Goal: Information Seeking & Learning: Learn about a topic

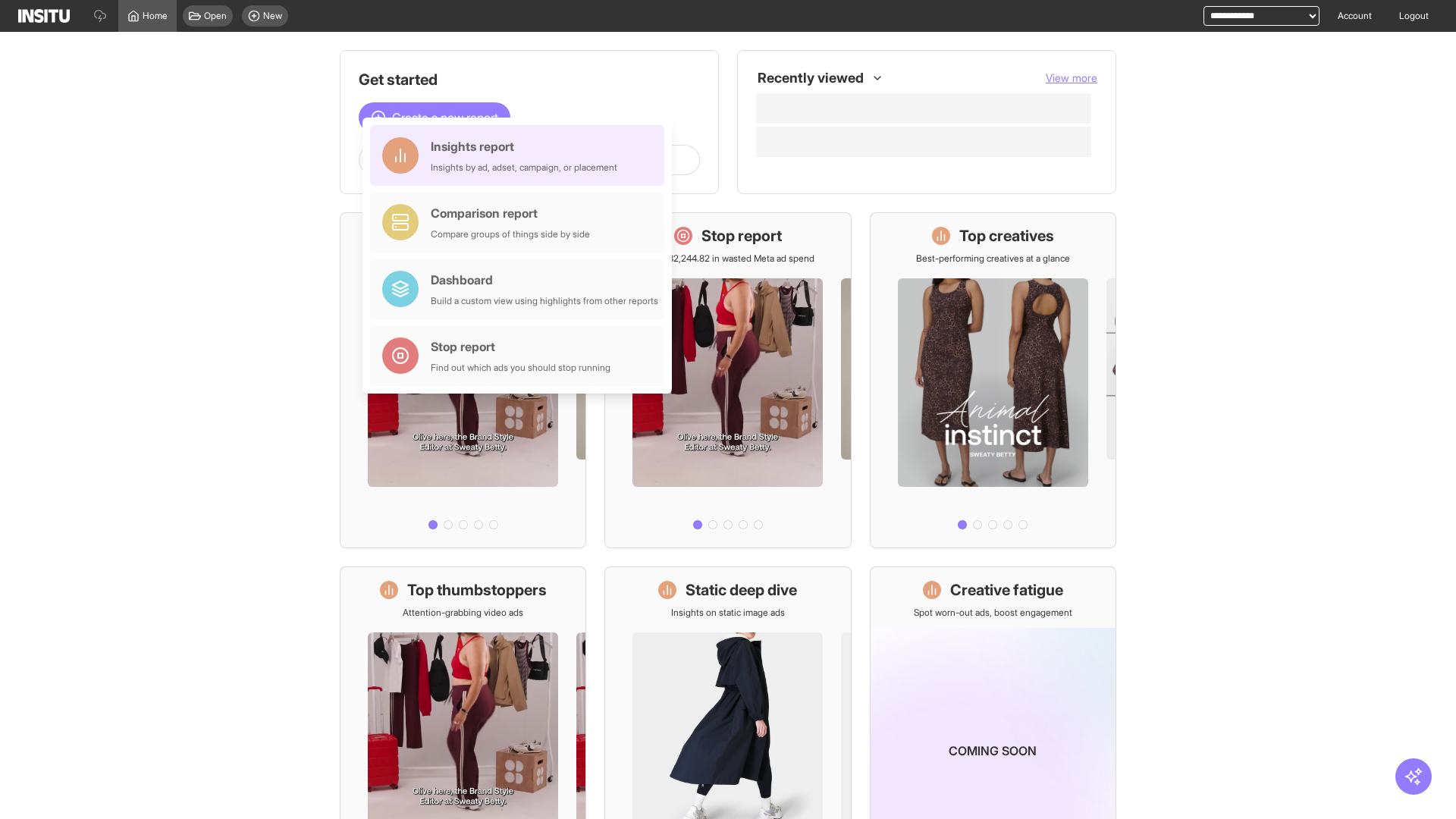
click at [521, 155] on div "Insights report Insights by ad, adset, campaign, or placement" at bounding box center [524, 155] width 187 height 36
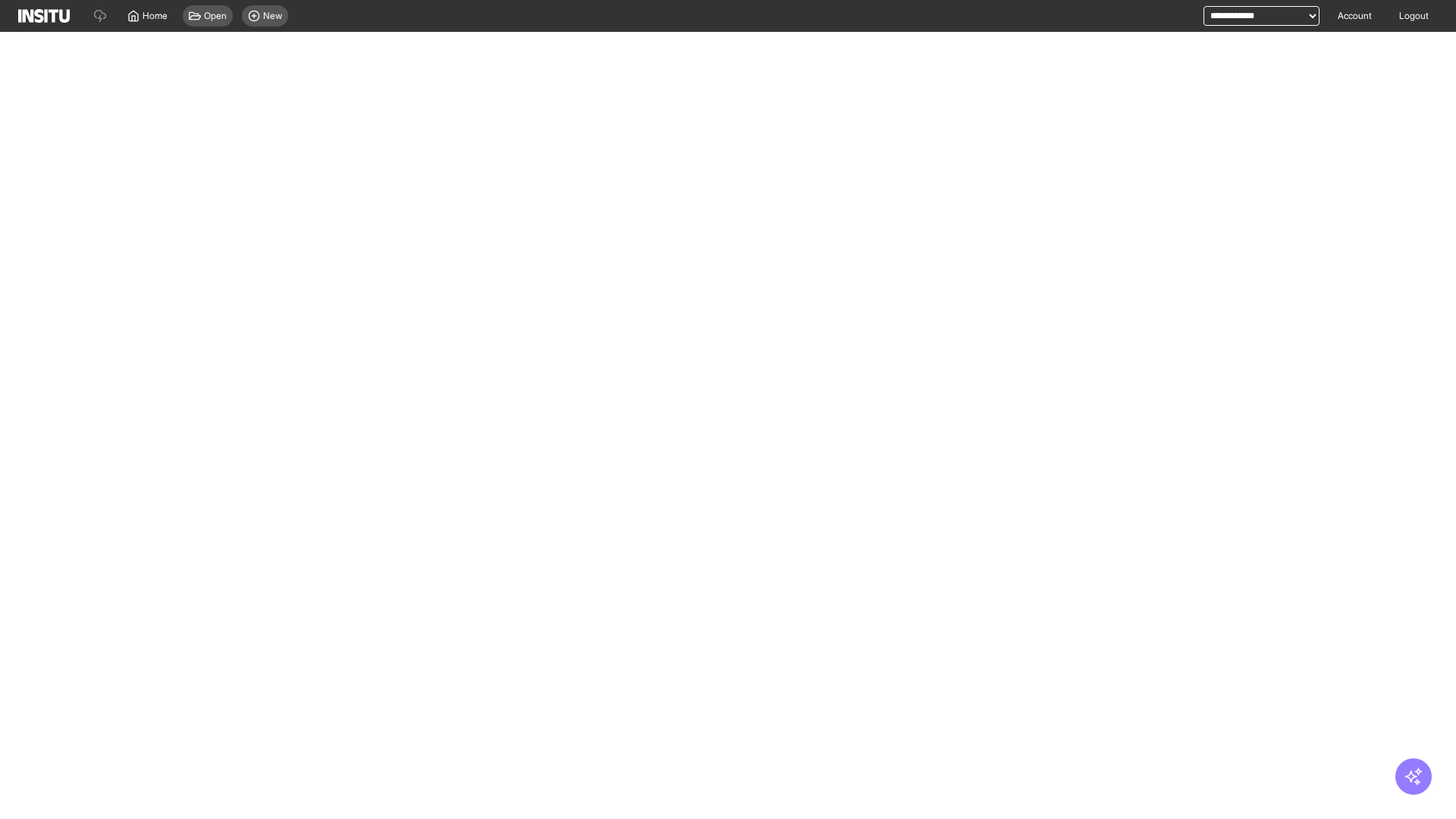
select select "**"
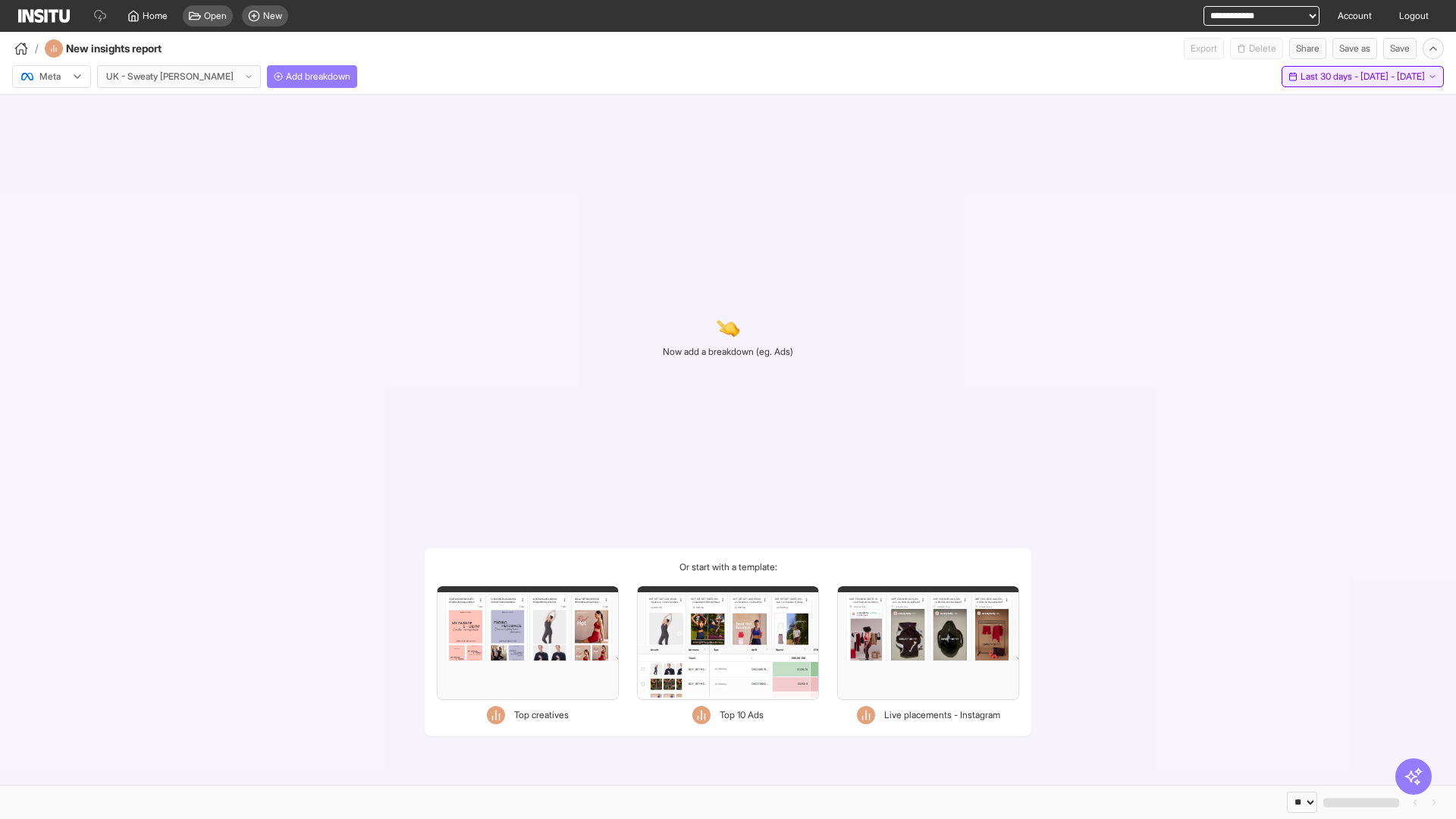
click at [1327, 77] on span "Last 30 days - [DATE] - [DATE]" at bounding box center [1363, 76] width 124 height 12
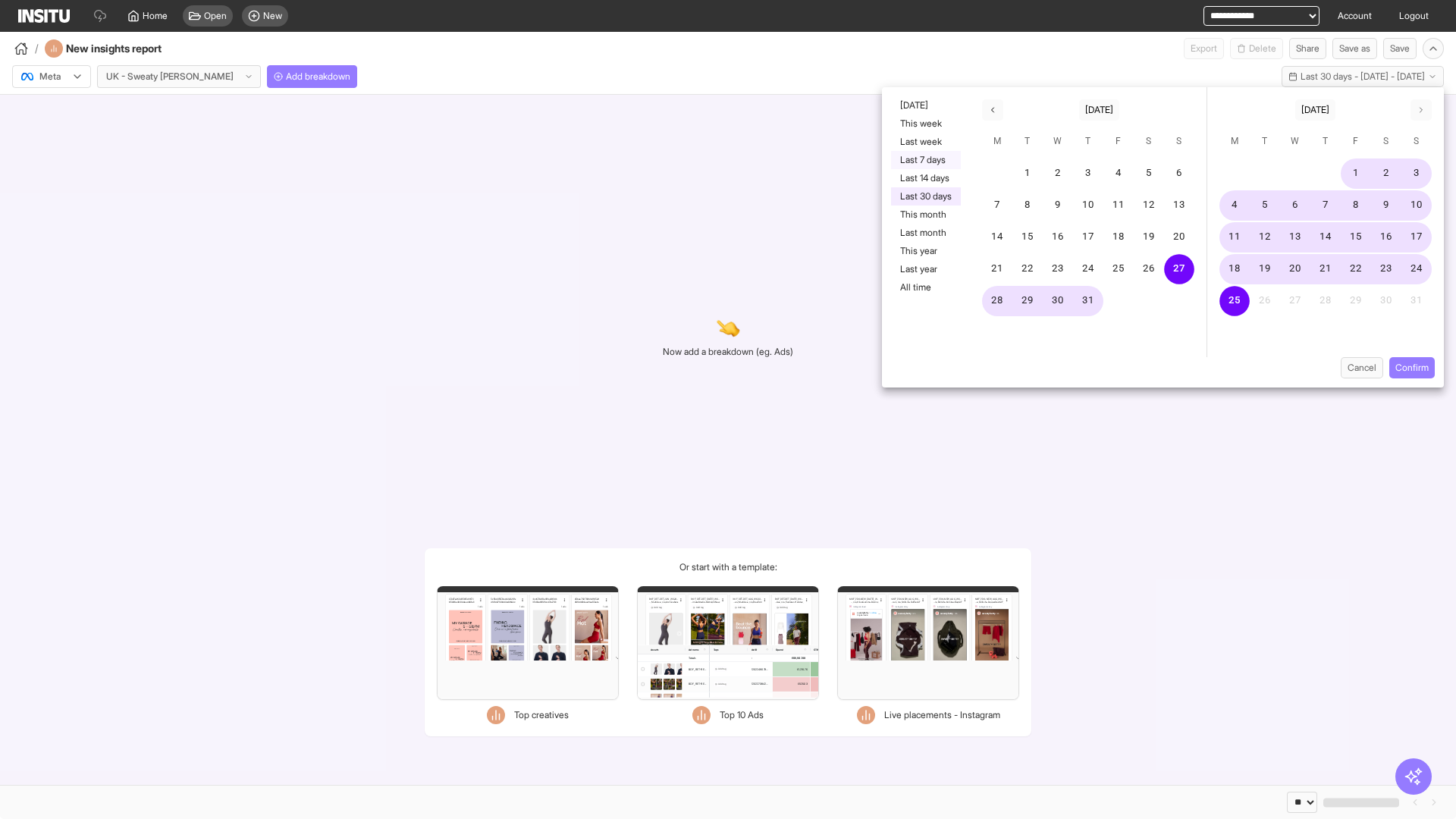
click at [925, 160] on button "Last 7 days" at bounding box center [925, 159] width 70 height 18
